Goal: Task Accomplishment & Management: Manage account settings

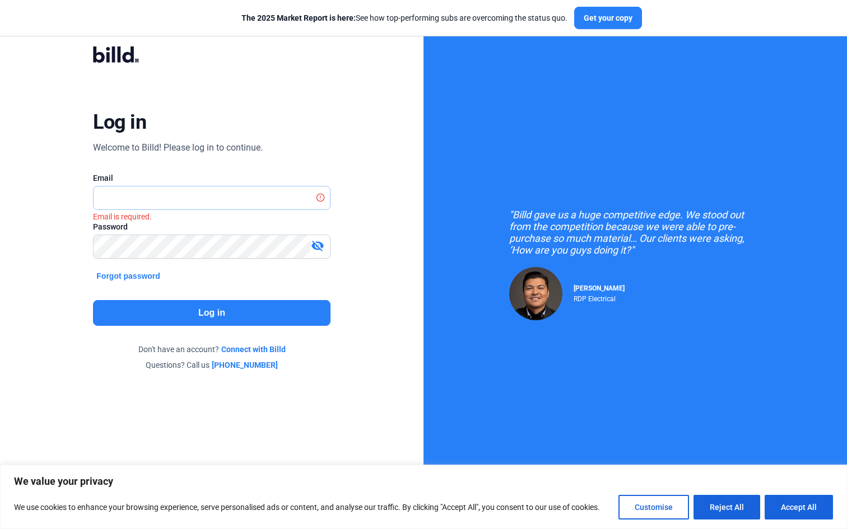
type input "[PERSON_NAME][EMAIL_ADDRESS][DOMAIN_NAME]"
click at [222, 313] on button "Log in" at bounding box center [211, 313] width 237 height 26
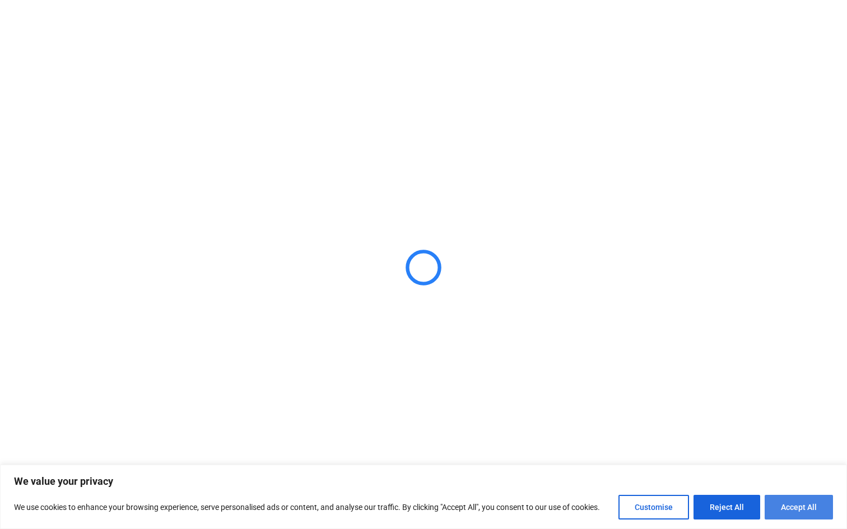
click at [782, 507] on button "Accept All" at bounding box center [799, 507] width 68 height 25
checkbox input "true"
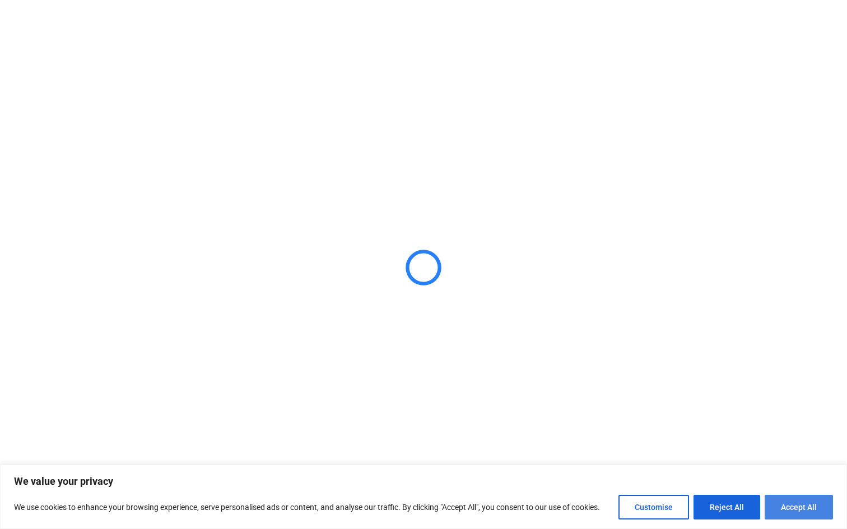
checkbox input "true"
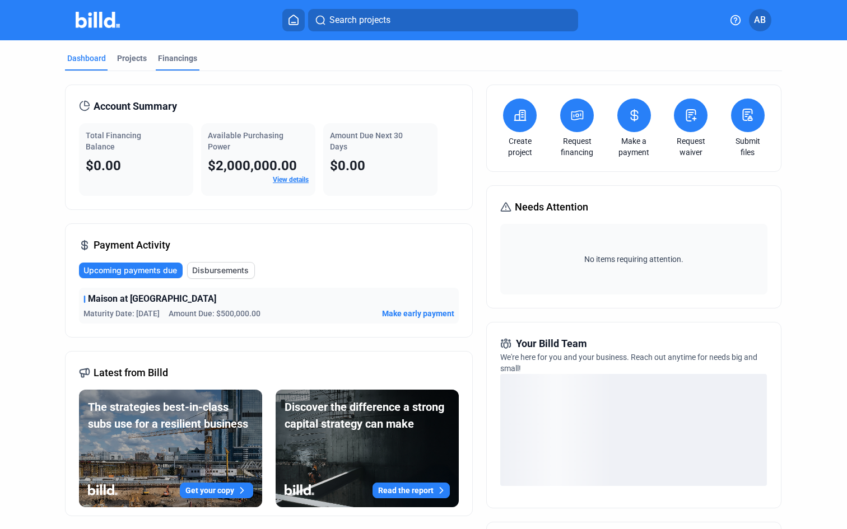
click at [188, 59] on div "Financings" at bounding box center [177, 58] width 39 height 11
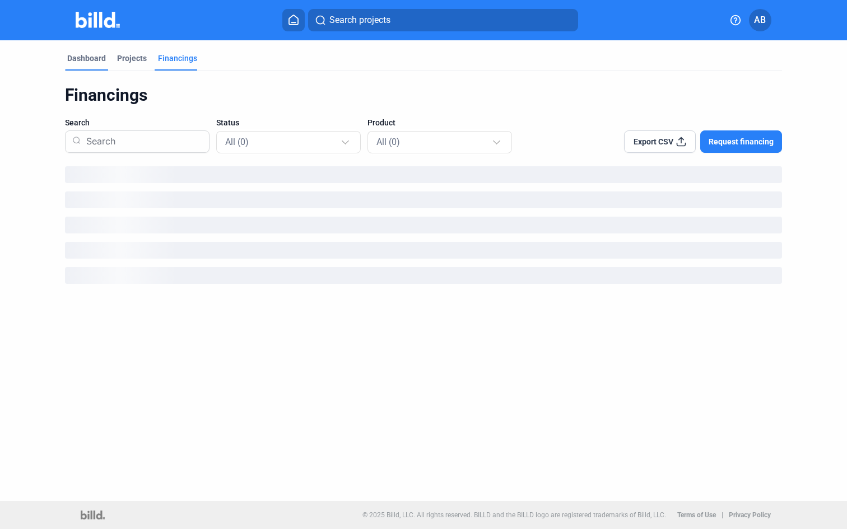
click at [88, 58] on div "Dashboard" at bounding box center [86, 58] width 39 height 11
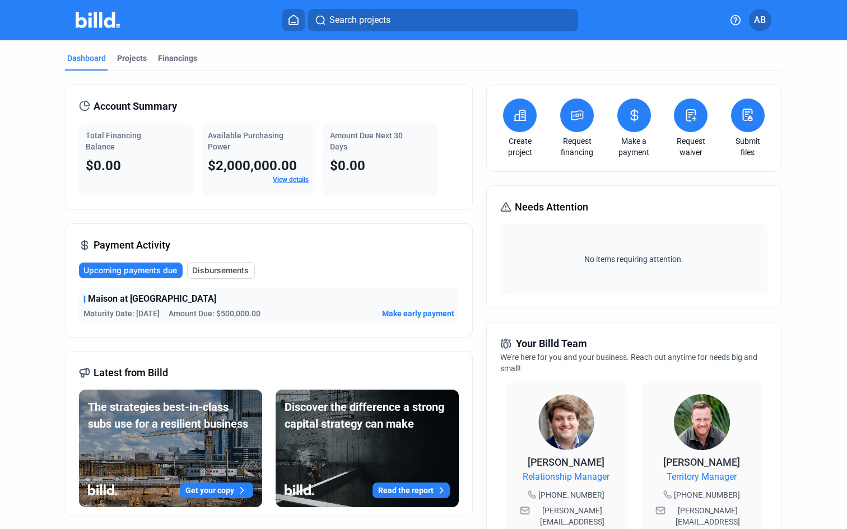
click at [424, 313] on span "Make early payment" at bounding box center [418, 313] width 72 height 11
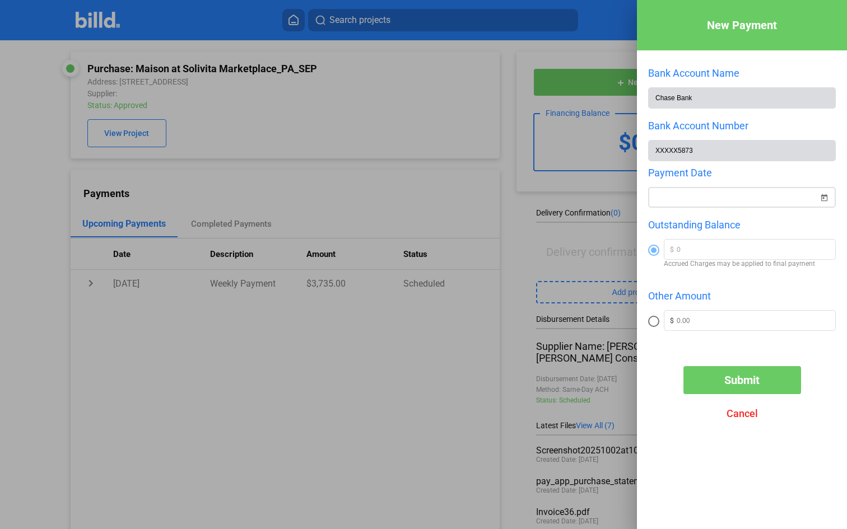
click at [680, 195] on div "New Payment Bank Account Name Chase Bank Bank Account Number XXXXX5873 Payment …" at bounding box center [423, 264] width 847 height 529
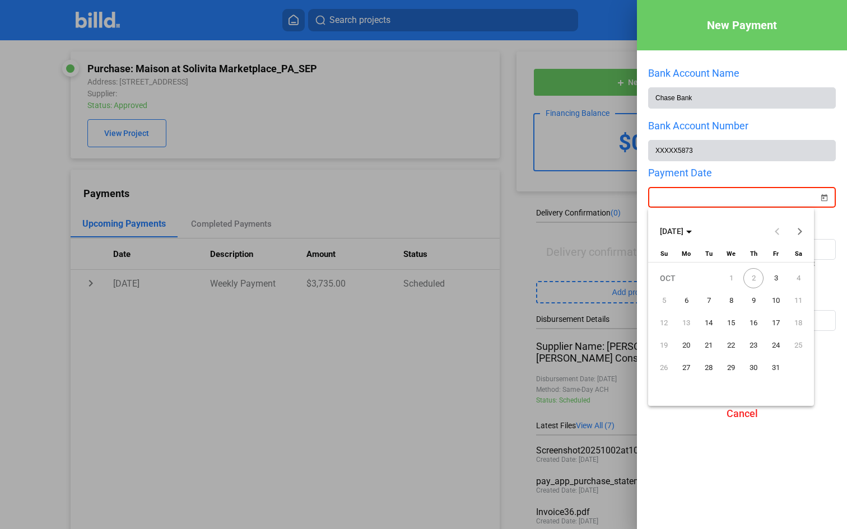
click at [801, 178] on div at bounding box center [423, 264] width 847 height 529
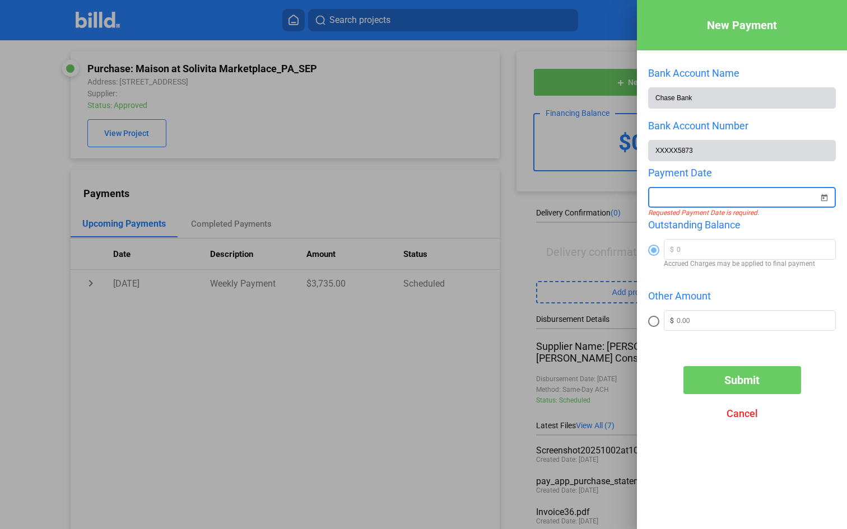
click at [706, 199] on input at bounding box center [737, 197] width 164 height 13
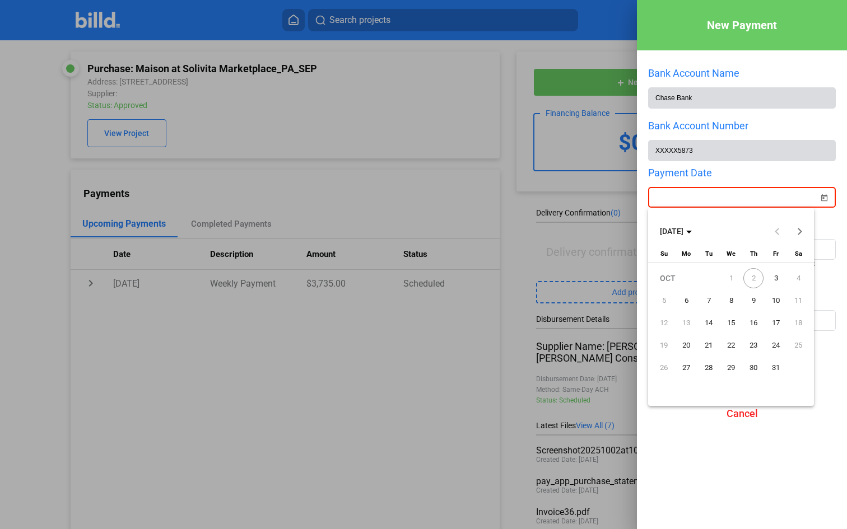
click at [706, 199] on div at bounding box center [423, 264] width 847 height 529
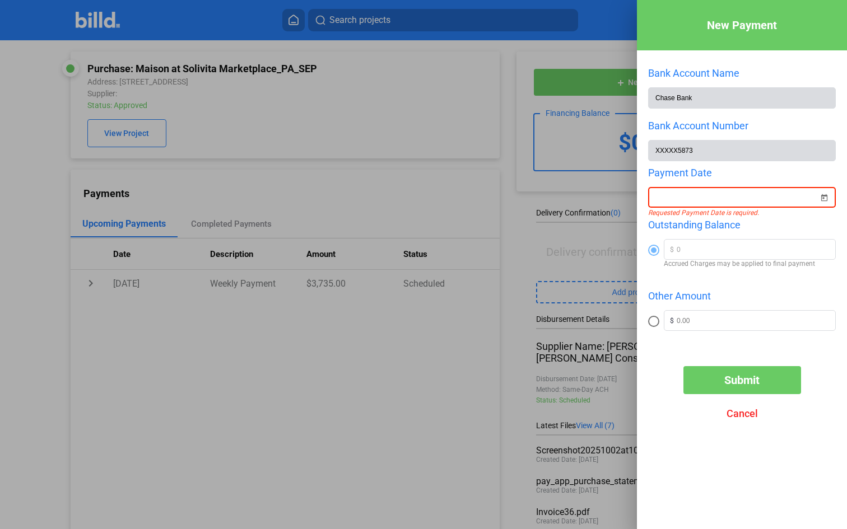
click at [826, 200] on span "Open calendar" at bounding box center [823, 191] width 27 height 27
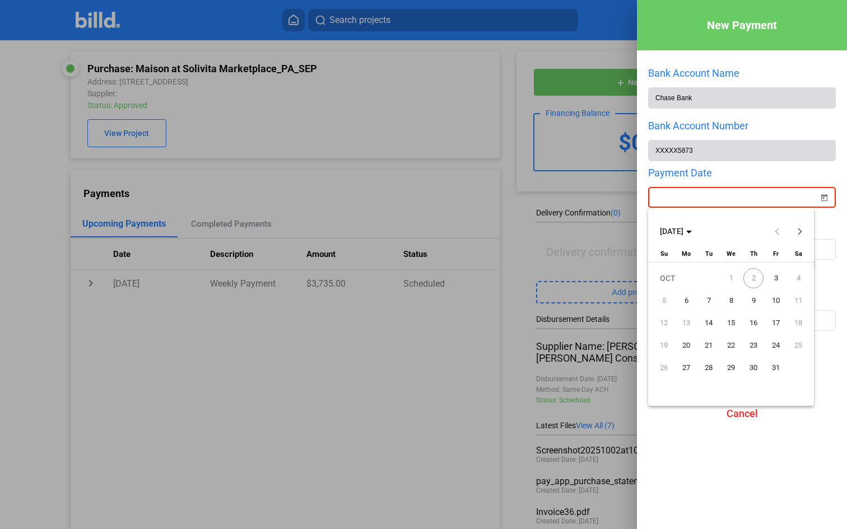
click at [753, 278] on span "2" at bounding box center [753, 278] width 20 height 20
click at [774, 277] on span "3" at bounding box center [776, 278] width 20 height 20
type input "10/03/2025"
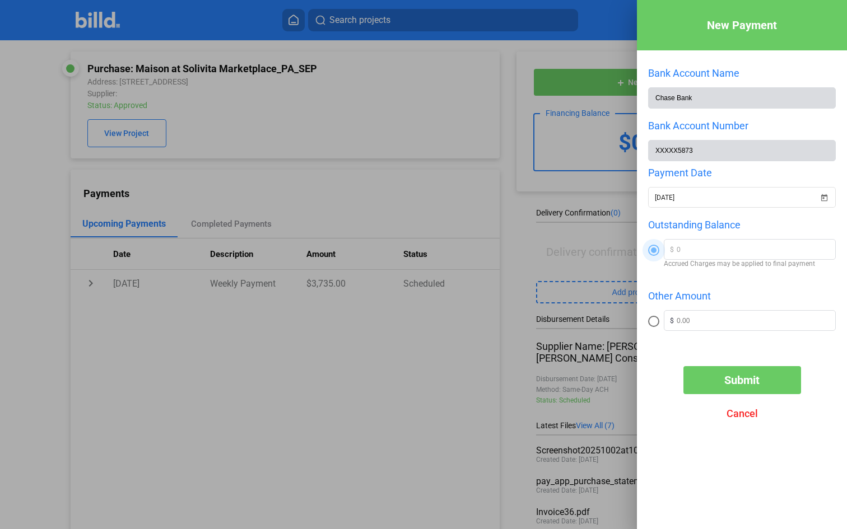
click at [651, 250] on span at bounding box center [654, 251] width 6 height 6
click at [651, 250] on input "radio" at bounding box center [653, 250] width 11 height 11
click at [653, 311] on mat-radio-button at bounding box center [656, 321] width 16 height 22
click at [654, 319] on span at bounding box center [653, 321] width 11 height 11
click at [654, 319] on input "radio" at bounding box center [653, 321] width 11 height 11
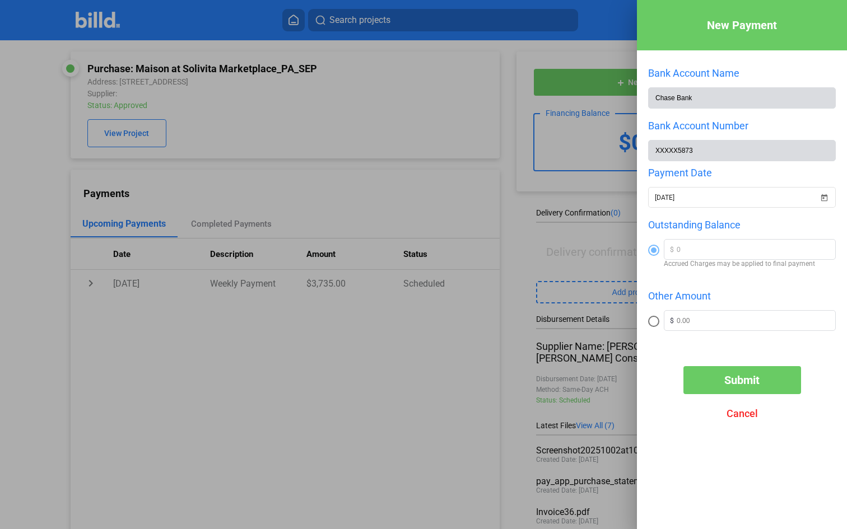
radio input "true"
click at [689, 320] on input "text" at bounding box center [756, 319] width 159 height 17
click at [735, 417] on span "Cancel" at bounding box center [741, 414] width 31 height 12
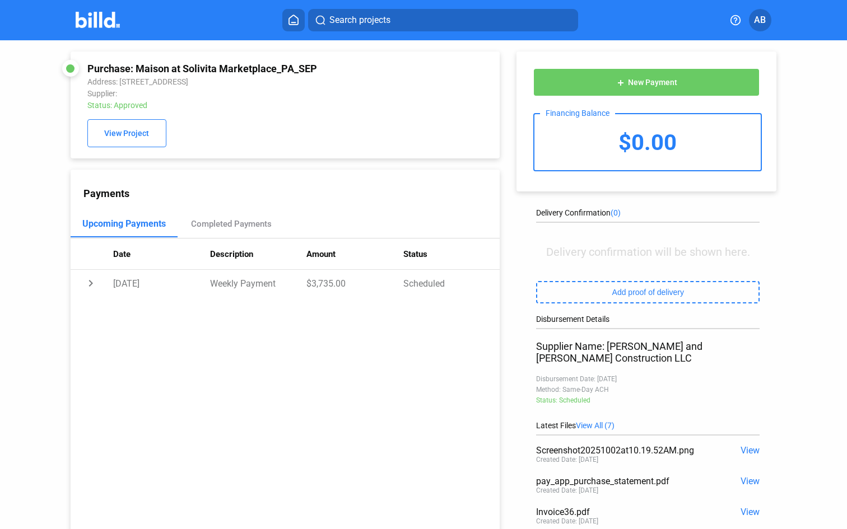
click at [486, 281] on td "Scheduled" at bounding box center [451, 283] width 96 height 27
click at [95, 13] on img at bounding box center [98, 20] width 44 height 16
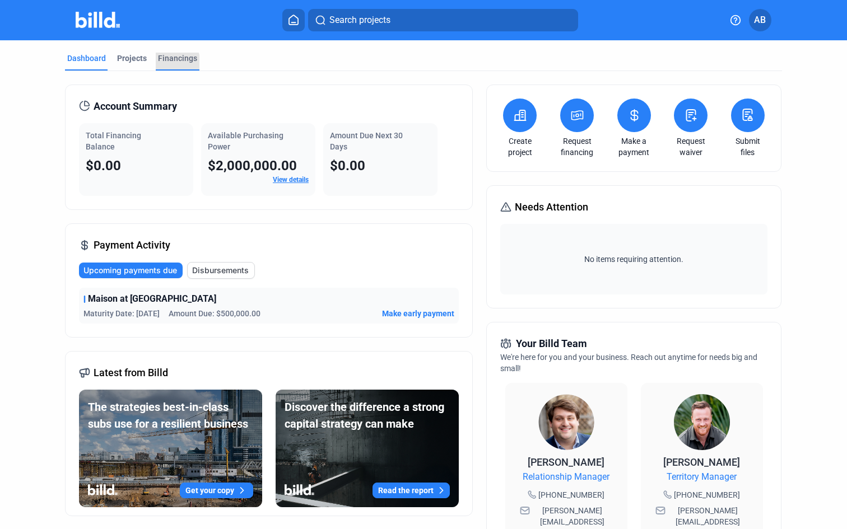
click at [157, 64] on div "Financings" at bounding box center [178, 62] width 44 height 18
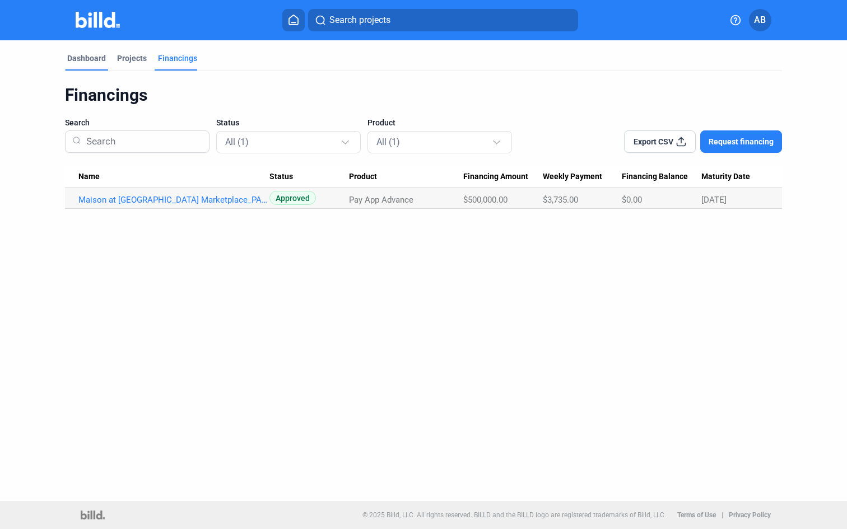
click at [80, 61] on div "Dashboard" at bounding box center [86, 58] width 39 height 11
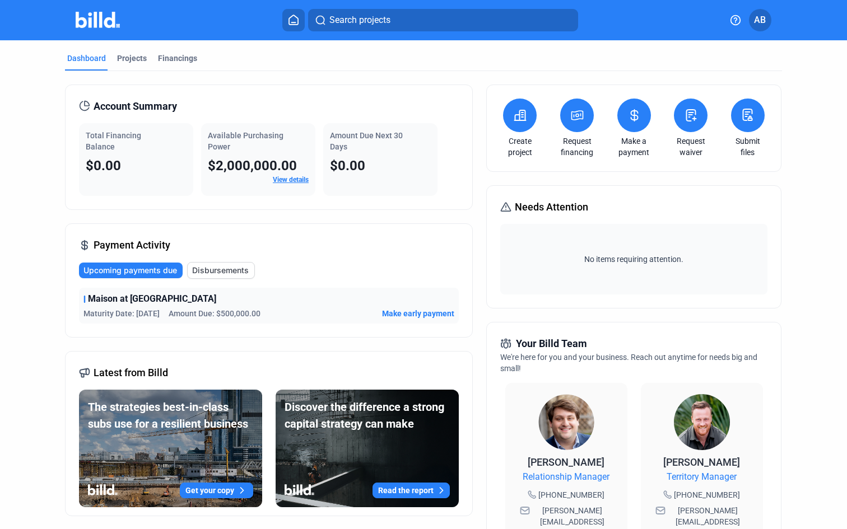
click at [283, 180] on link "View details" at bounding box center [291, 180] width 36 height 8
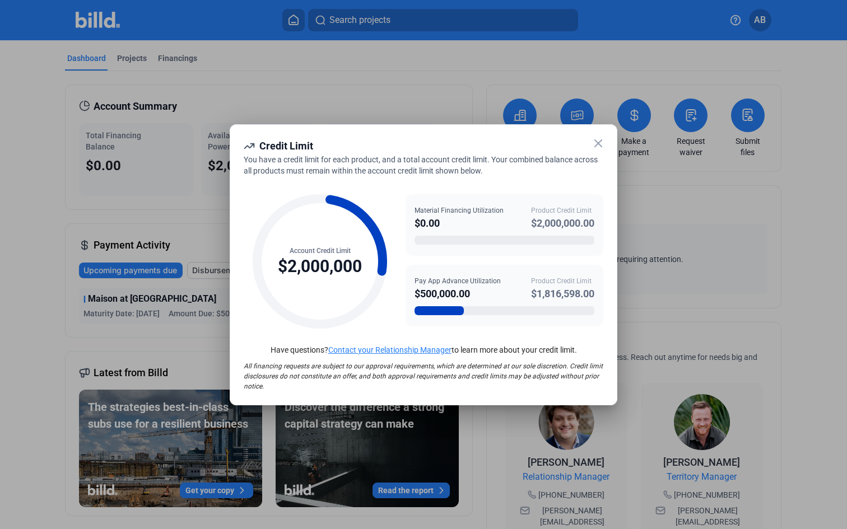
click at [599, 142] on icon at bounding box center [598, 143] width 7 height 7
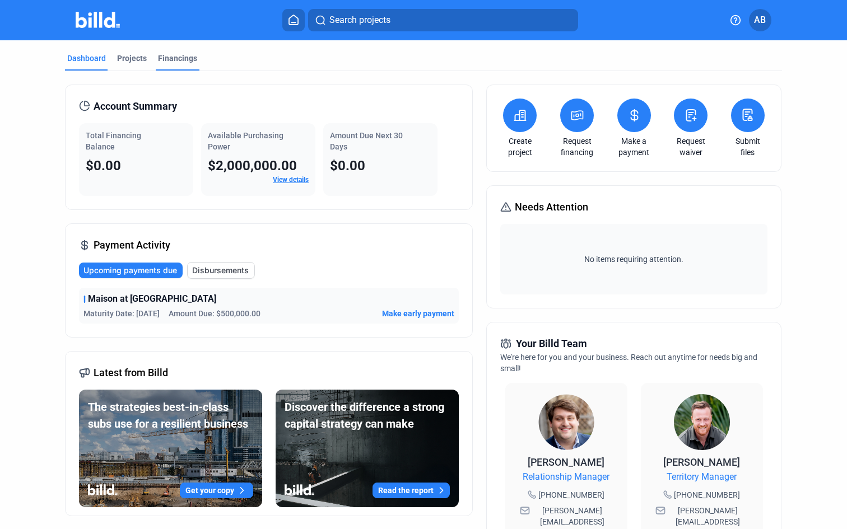
click at [197, 69] on div "Financings" at bounding box center [178, 62] width 44 height 18
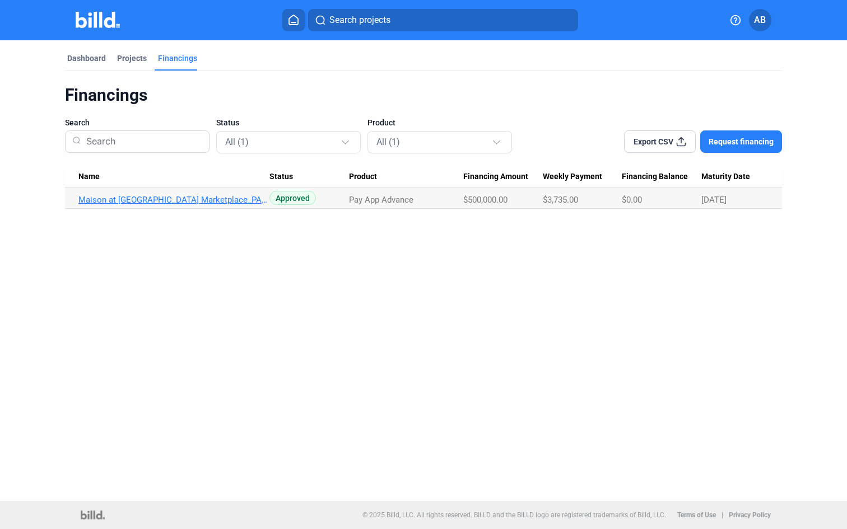
click at [191, 202] on link "Maison at [GEOGRAPHIC_DATA] Marketplace_PA_SEP" at bounding box center [173, 200] width 191 height 10
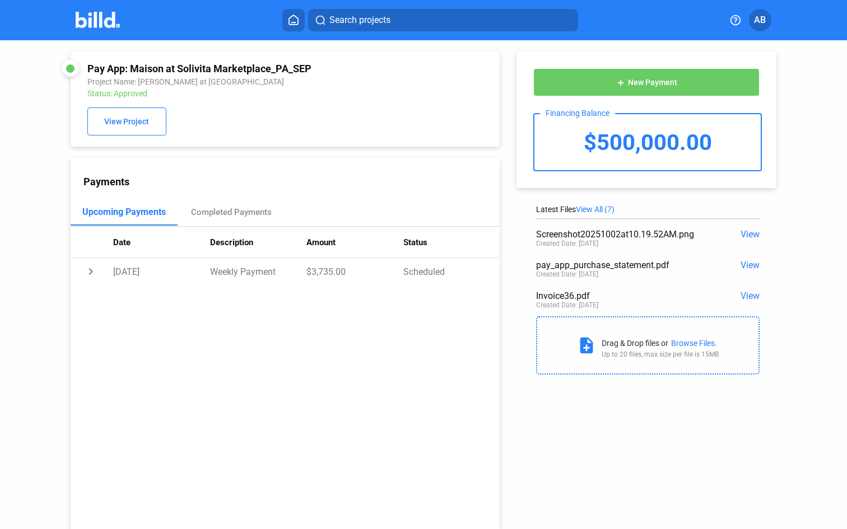
click at [97, 21] on img at bounding box center [98, 20] width 44 height 16
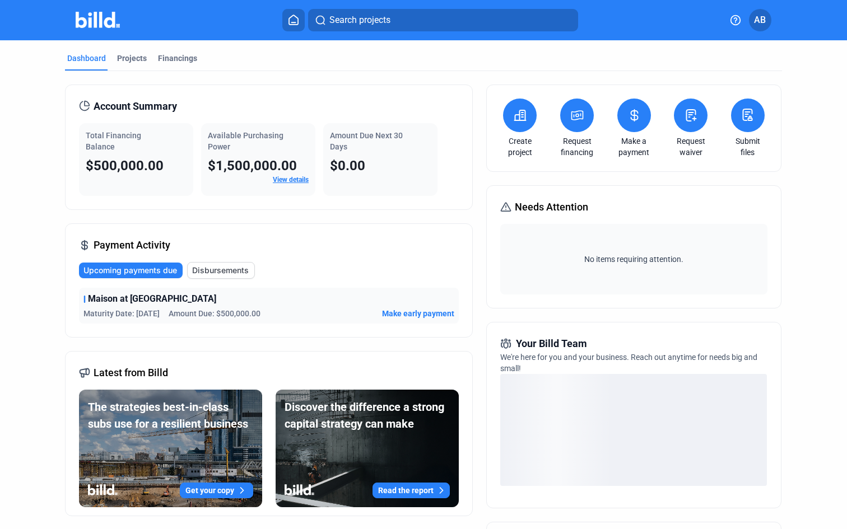
click at [219, 271] on span "Disbursements" at bounding box center [220, 270] width 57 height 11
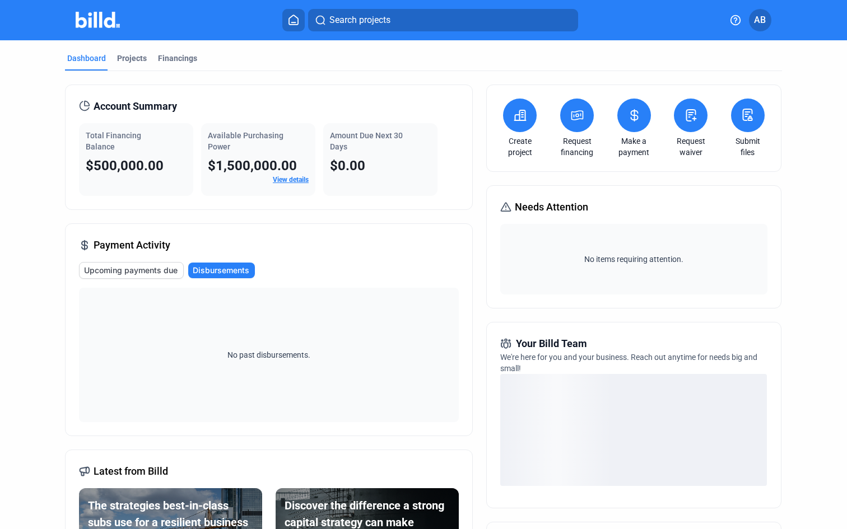
click at [133, 272] on span "Upcoming payments due" at bounding box center [131, 270] width 94 height 11
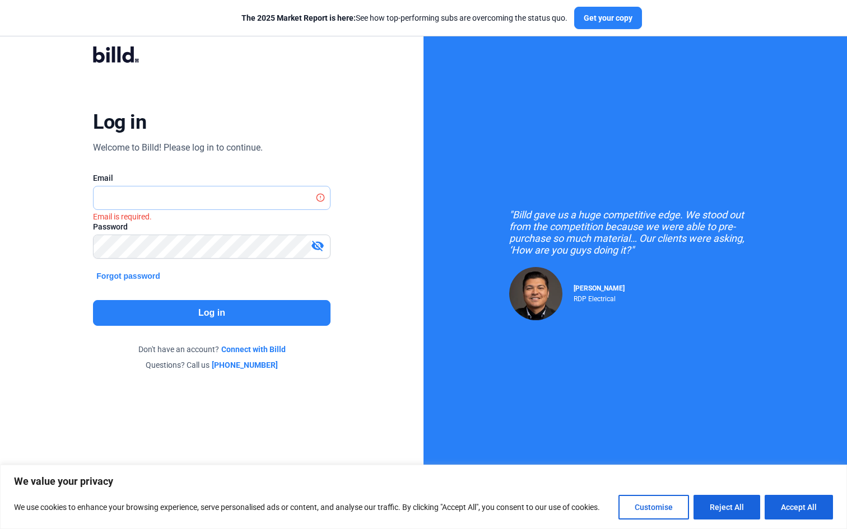
type input "[PERSON_NAME][EMAIL_ADDRESS][DOMAIN_NAME]"
click at [234, 319] on button "Log in" at bounding box center [211, 313] width 237 height 26
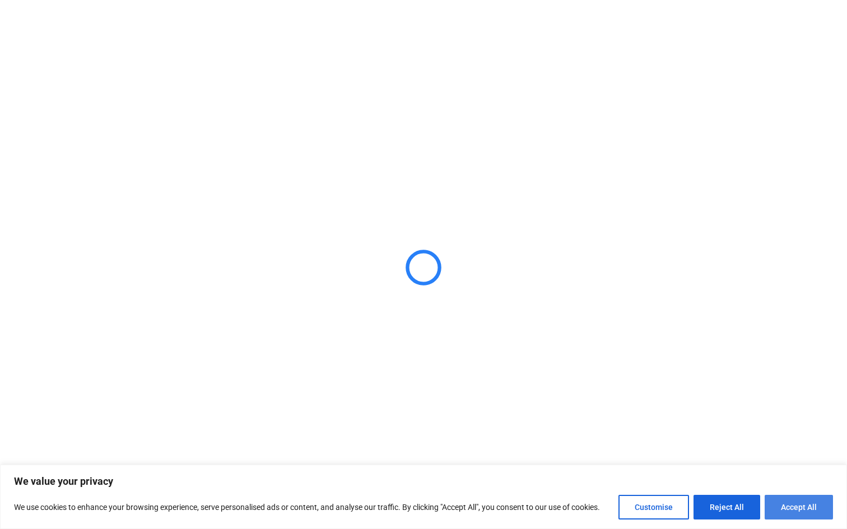
click at [797, 501] on button "Accept All" at bounding box center [799, 507] width 68 height 25
checkbox input "true"
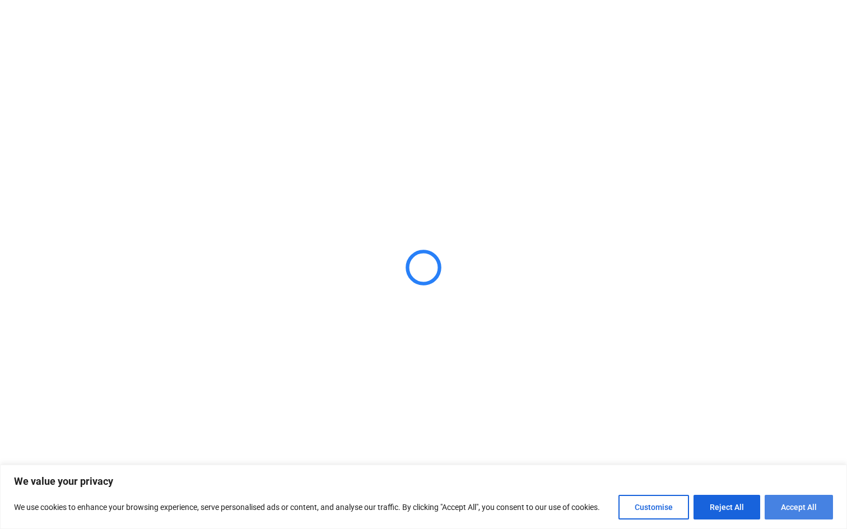
checkbox input "true"
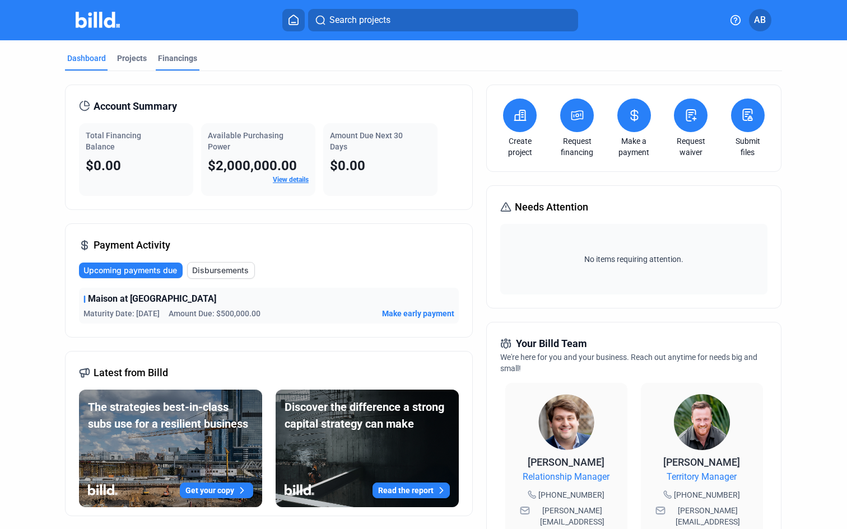
click at [170, 59] on div "Financings" at bounding box center [177, 58] width 39 height 11
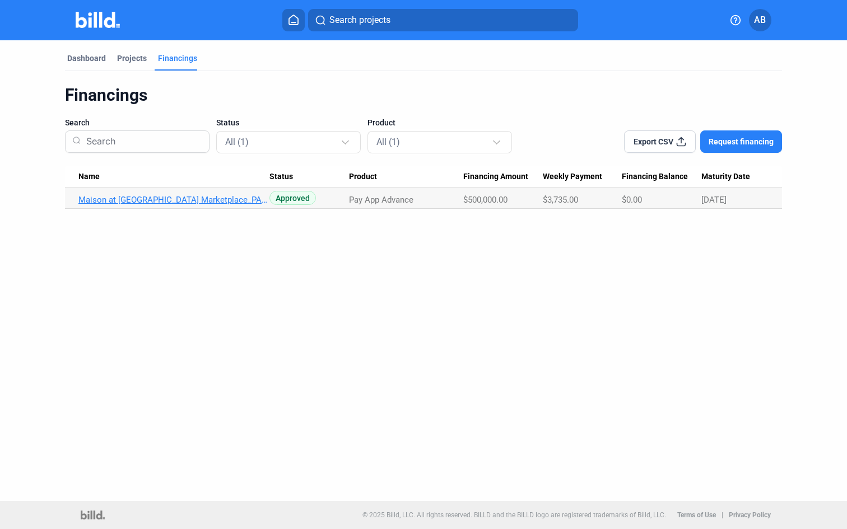
click at [198, 200] on link "Maison at [GEOGRAPHIC_DATA] Marketplace_PA_SEP" at bounding box center [173, 200] width 191 height 10
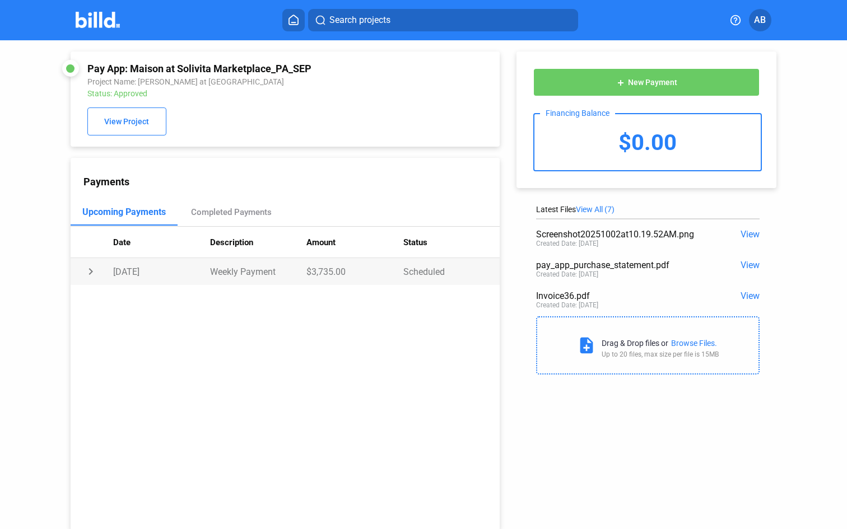
click at [90, 271] on td "chevron_right" at bounding box center [92, 271] width 43 height 27
click at [90, 271] on td "expand_more" at bounding box center [92, 271] width 43 height 27
